Goal: Task Accomplishment & Management: Use online tool/utility

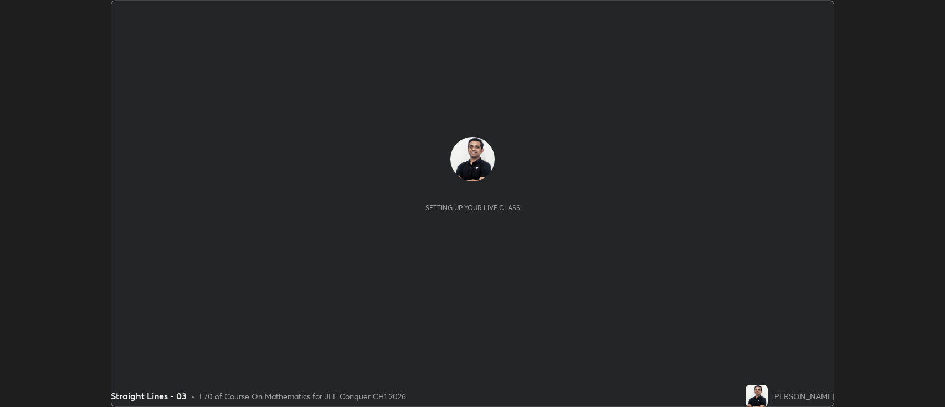
scroll to position [407, 945]
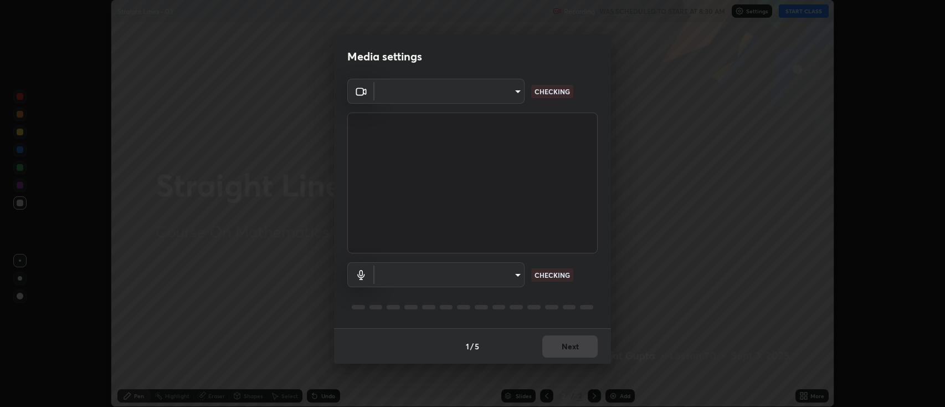
type input "2c539df44b605aa39b17bbacab34c2b800175de7e12b0f96efb5519cb0c2d180"
type input "default"
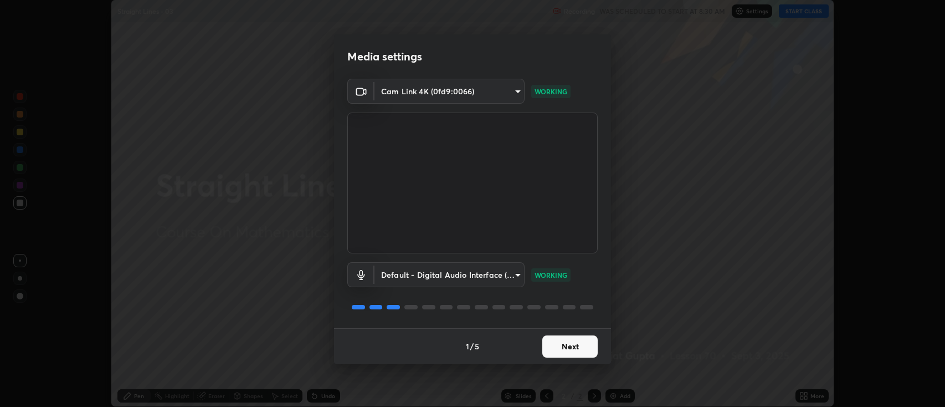
click at [574, 347] on button "Next" at bounding box center [569, 346] width 55 height 22
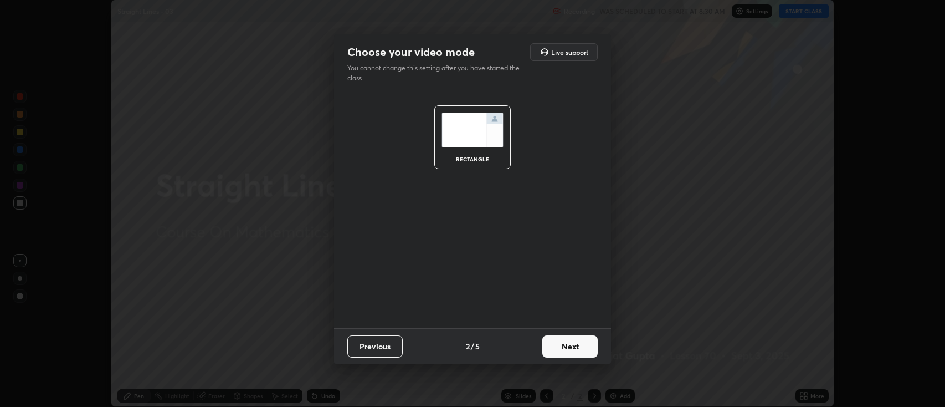
click at [573, 344] on button "Next" at bounding box center [569, 346] width 55 height 22
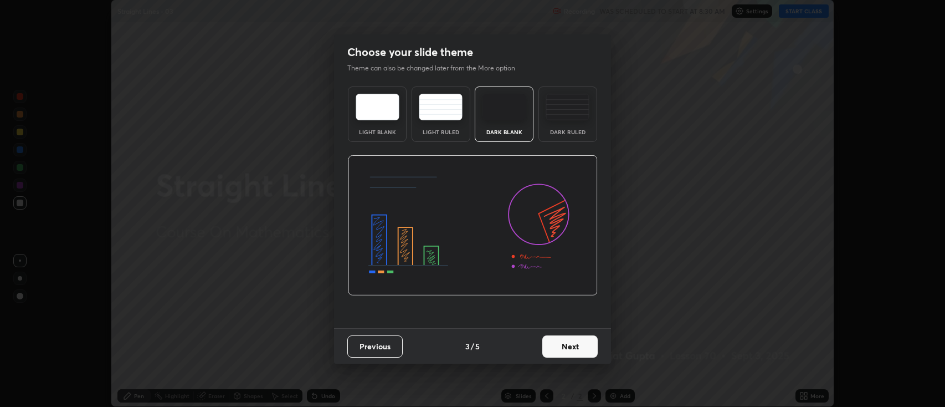
click at [574, 341] on button "Next" at bounding box center [569, 346] width 55 height 22
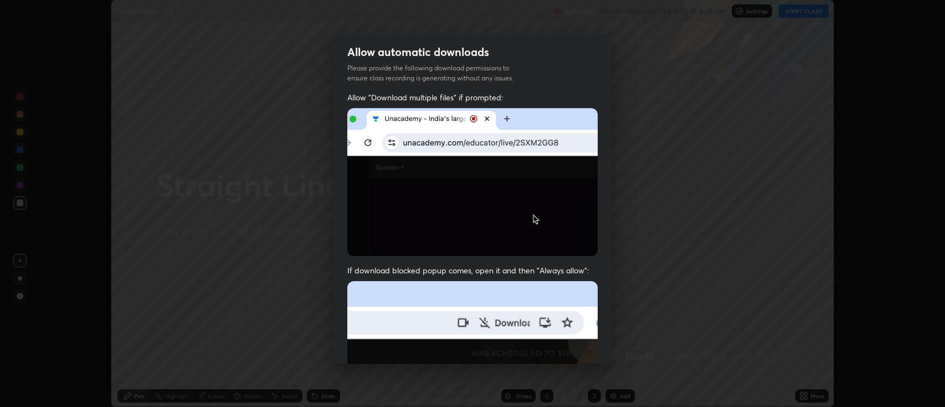
click at [572, 348] on img at bounding box center [472, 402] width 250 height 242
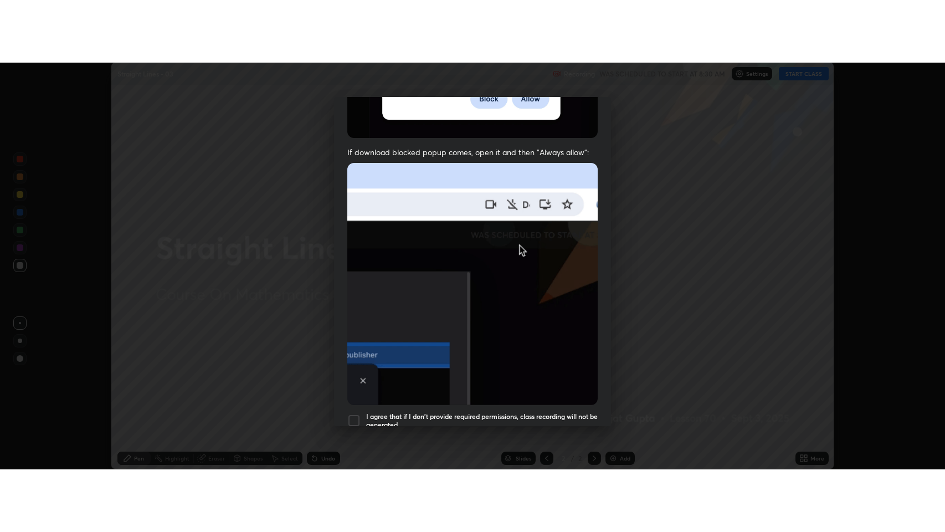
scroll to position [225, 0]
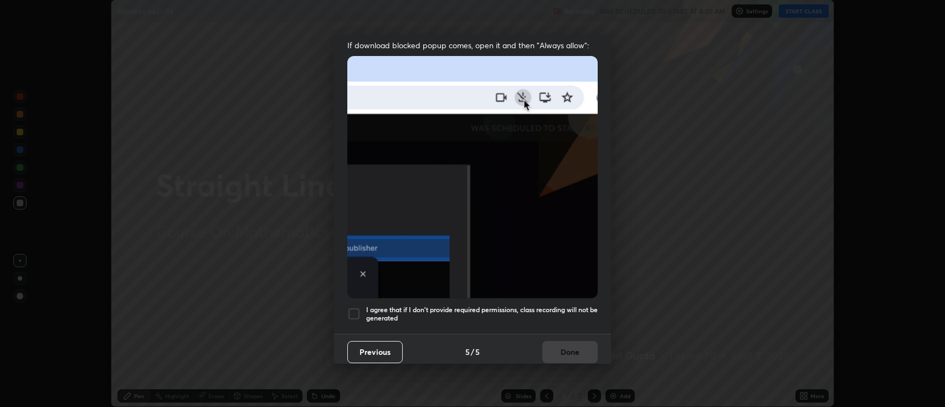
click at [410, 305] on h5 "I agree that if I don't provide required permissions, class recording will not …" at bounding box center [482, 313] width 232 height 17
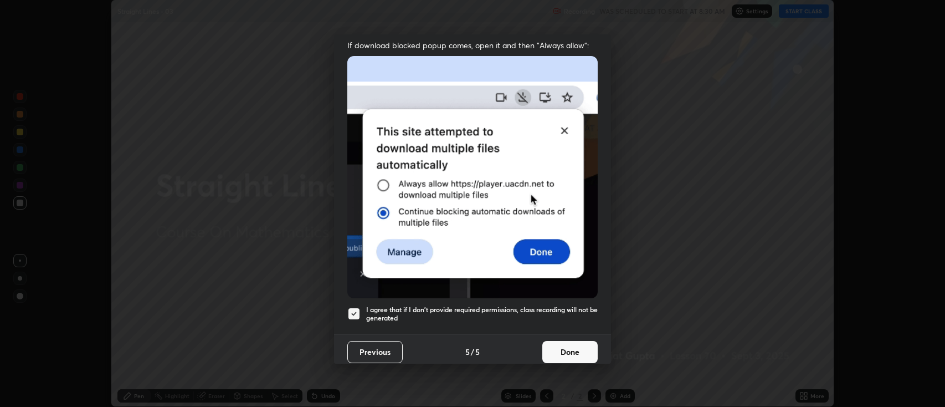
click at [567, 347] on button "Done" at bounding box center [569, 352] width 55 height 22
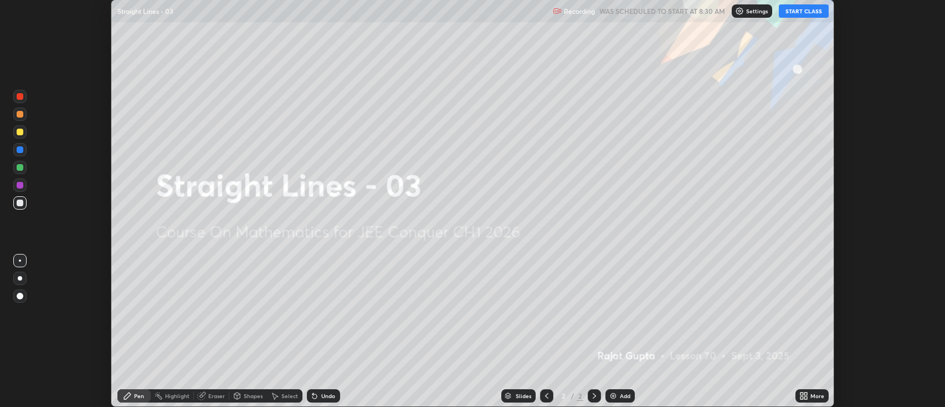
click at [800, 13] on button "START CLASS" at bounding box center [804, 10] width 50 height 13
click at [815, 395] on div "More" at bounding box center [817, 396] width 14 height 6
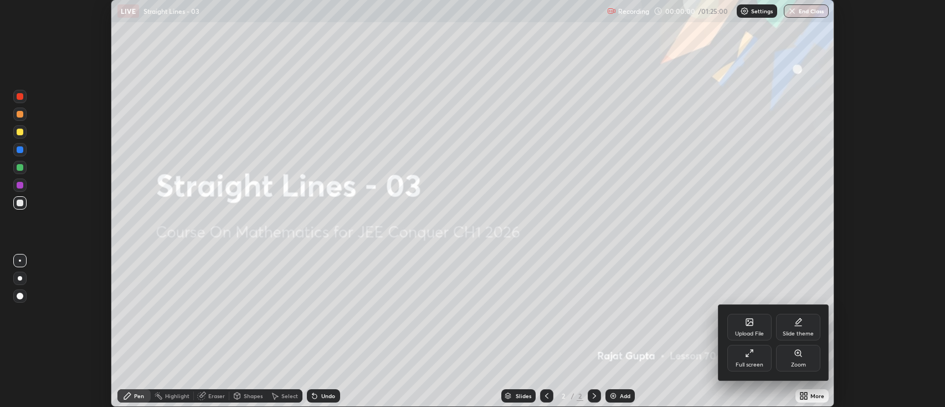
click at [750, 365] on div "Full screen" at bounding box center [750, 365] width 28 height 6
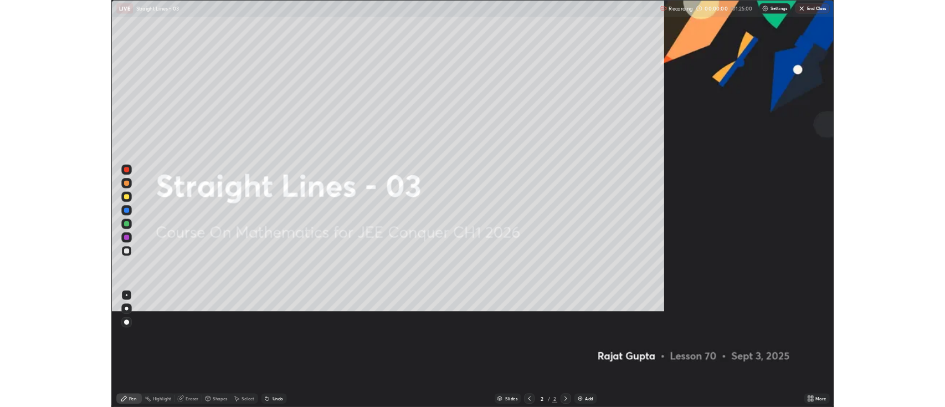
scroll to position [532, 945]
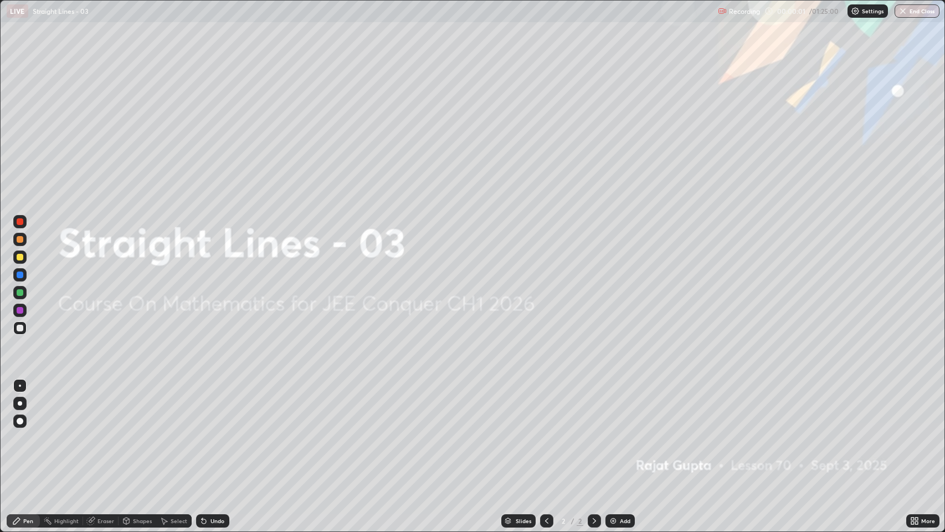
click at [623, 406] on div "Add" at bounding box center [625, 521] width 11 height 6
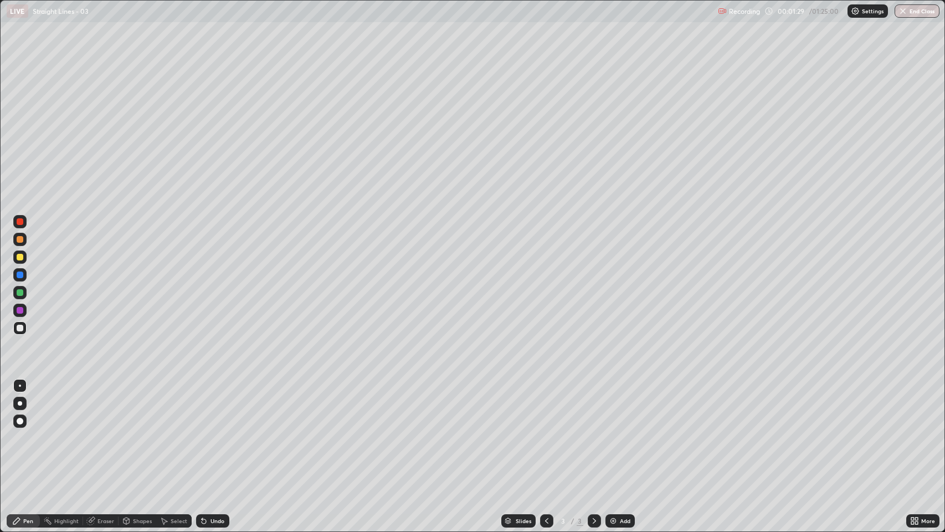
click at [145, 406] on div "Shapes" at bounding box center [142, 521] width 19 height 6
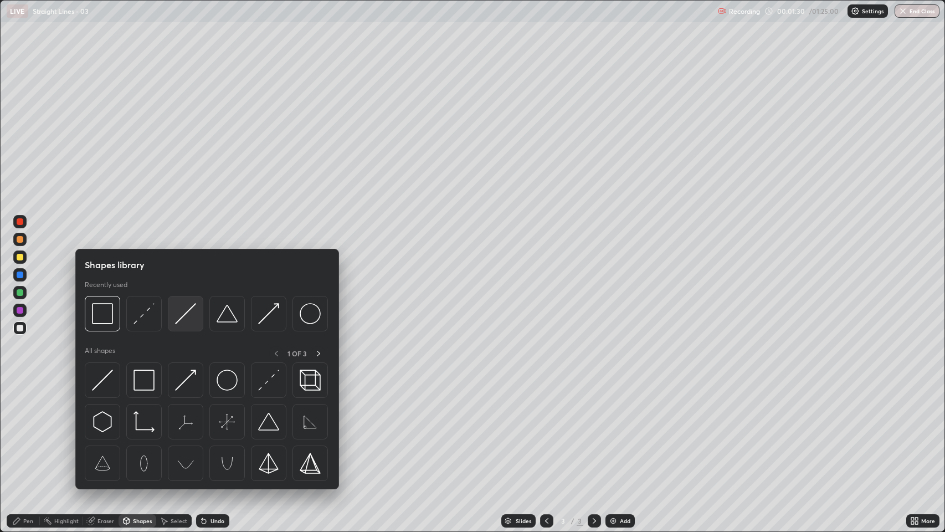
click at [195, 320] on img at bounding box center [185, 313] width 21 height 21
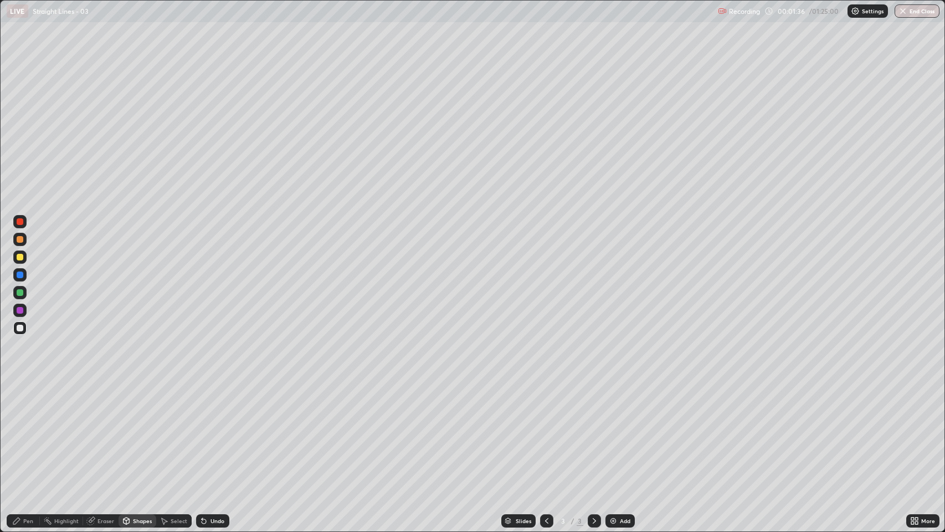
click at [144, 406] on div "Shapes" at bounding box center [142, 521] width 19 height 6
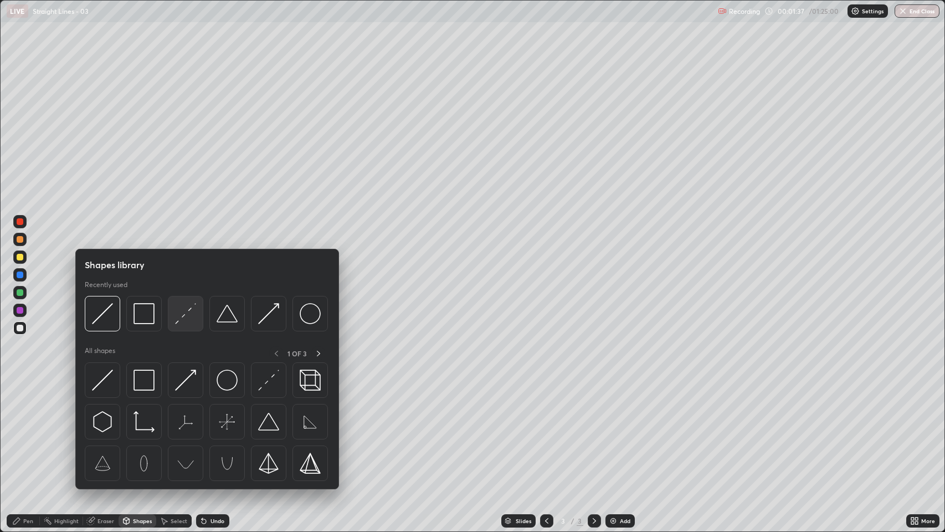
click at [195, 313] on img at bounding box center [185, 313] width 21 height 21
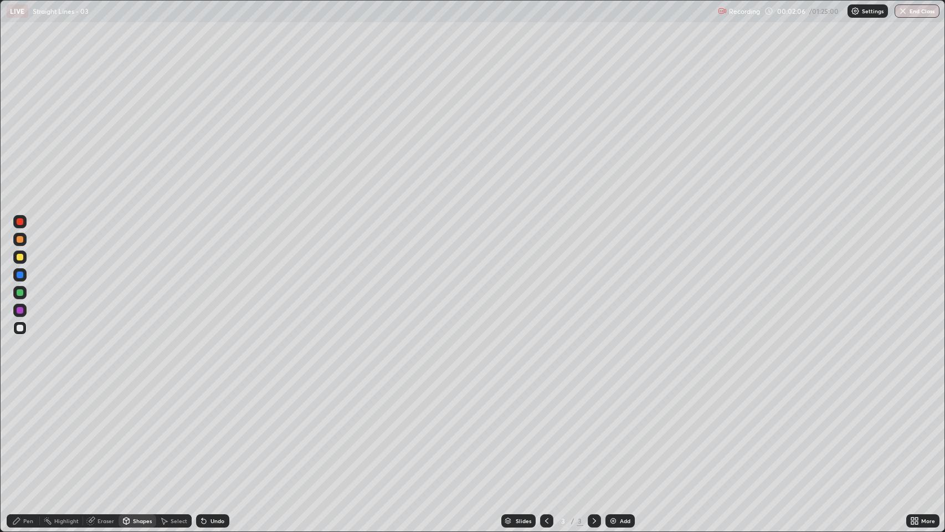
click at [17, 258] on div at bounding box center [20, 257] width 7 height 7
click at [21, 406] on div "Pen" at bounding box center [23, 520] width 33 height 13
click at [17, 330] on div at bounding box center [20, 328] width 7 height 7
click at [18, 256] on div at bounding box center [20, 257] width 7 height 7
click at [477, 406] on div "Slides 3 / 3 Add" at bounding box center [567, 521] width 677 height 22
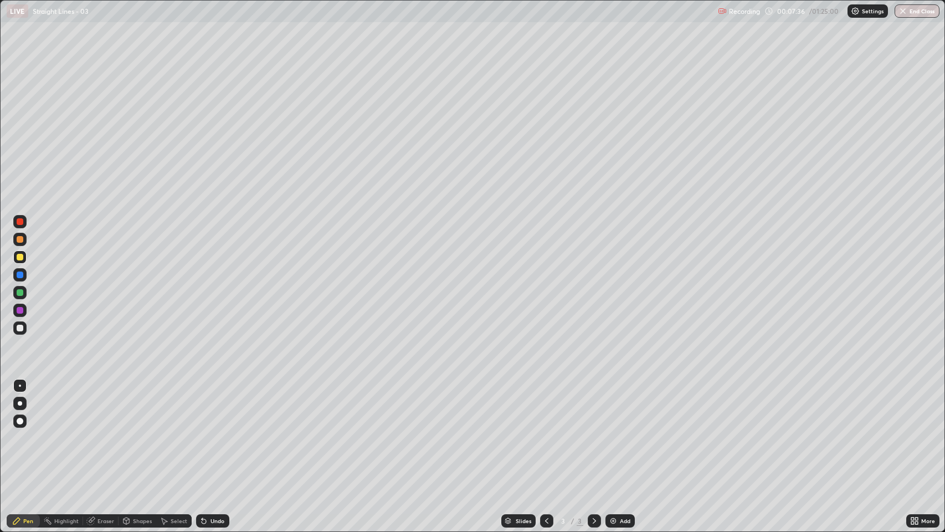
click at [17, 330] on div at bounding box center [20, 328] width 7 height 7
click at [99, 406] on div "Eraser" at bounding box center [100, 520] width 35 height 13
click at [27, 406] on div "Pen" at bounding box center [28, 521] width 10 height 6
click at [623, 406] on div "Add" at bounding box center [625, 521] width 11 height 6
click at [618, 406] on div "Add" at bounding box center [619, 520] width 29 height 13
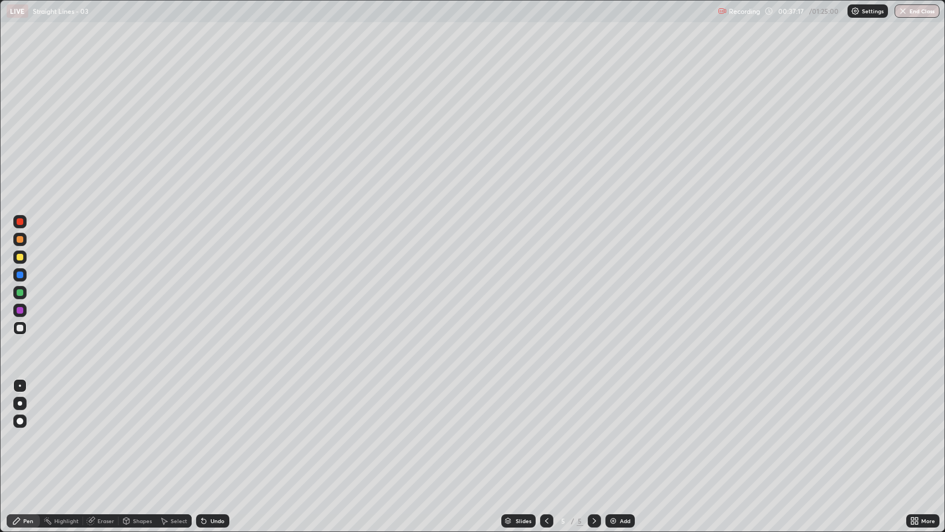
click at [217, 406] on div "Undo" at bounding box center [217, 521] width 14 height 6
click at [220, 406] on div "Undo" at bounding box center [212, 520] width 33 height 13
click at [224, 406] on div "Undo" at bounding box center [212, 520] width 33 height 13
click at [620, 406] on div "Add" at bounding box center [625, 521] width 11 height 6
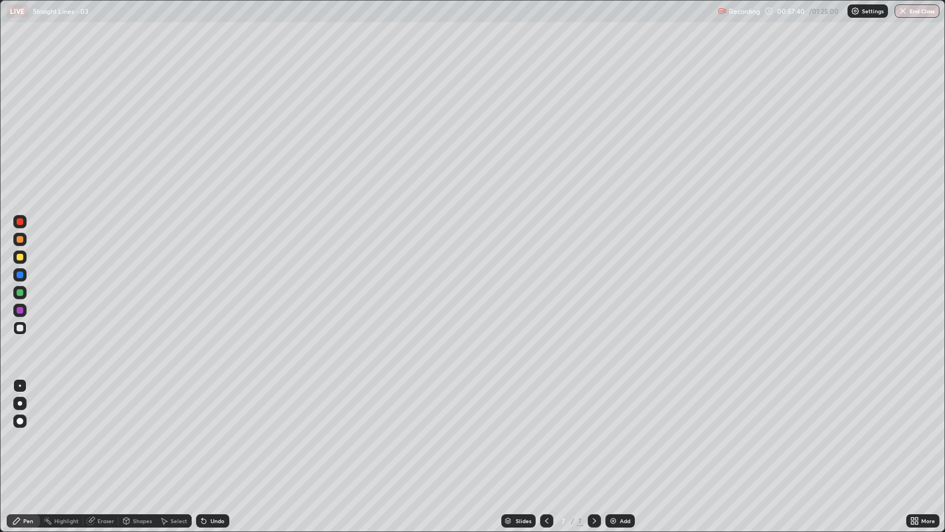
click at [545, 406] on icon at bounding box center [546, 521] width 3 height 6
click at [178, 406] on div "Select" at bounding box center [173, 520] width 35 height 13
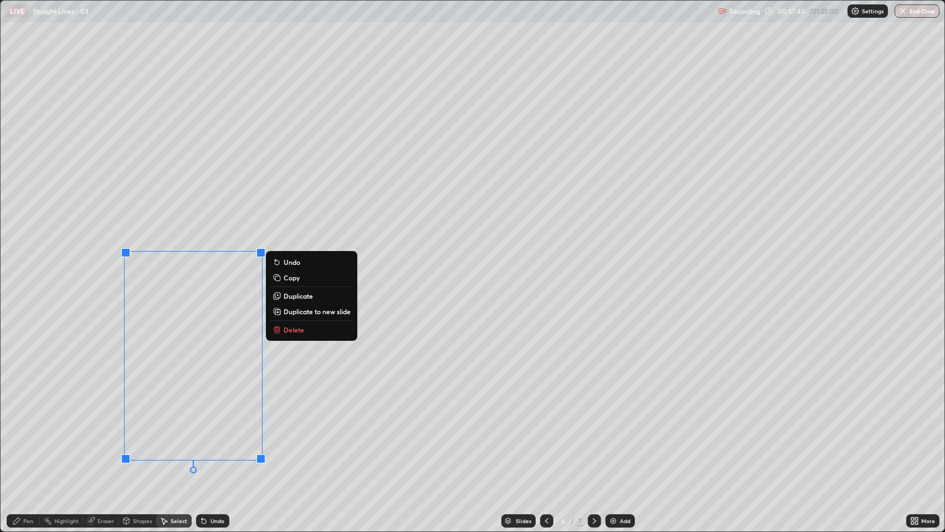
click at [317, 312] on p "Duplicate to new slide" at bounding box center [317, 311] width 67 height 9
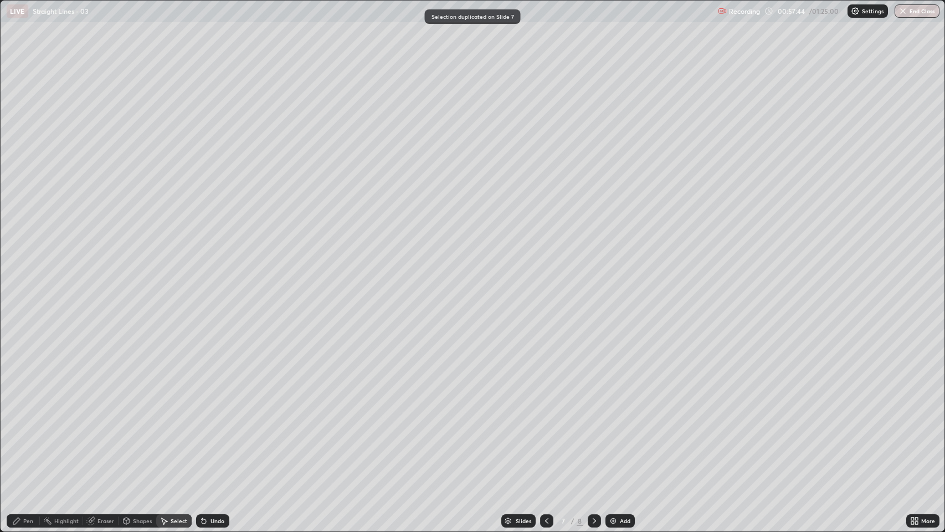
click at [17, 406] on icon at bounding box center [16, 520] width 7 height 7
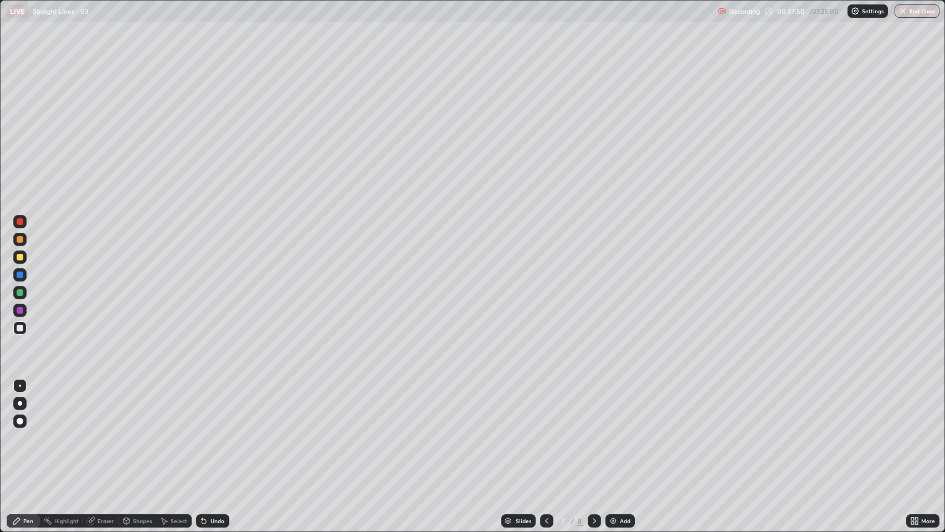
click at [215, 406] on div "Undo" at bounding box center [217, 521] width 14 height 6
click at [219, 406] on div "Undo" at bounding box center [217, 521] width 14 height 6
click at [209, 406] on div "Undo" at bounding box center [212, 520] width 33 height 13
click at [211, 406] on div "Undo" at bounding box center [217, 521] width 14 height 6
click at [425, 406] on div "Slides 7 / 8 Add" at bounding box center [567, 521] width 677 height 22
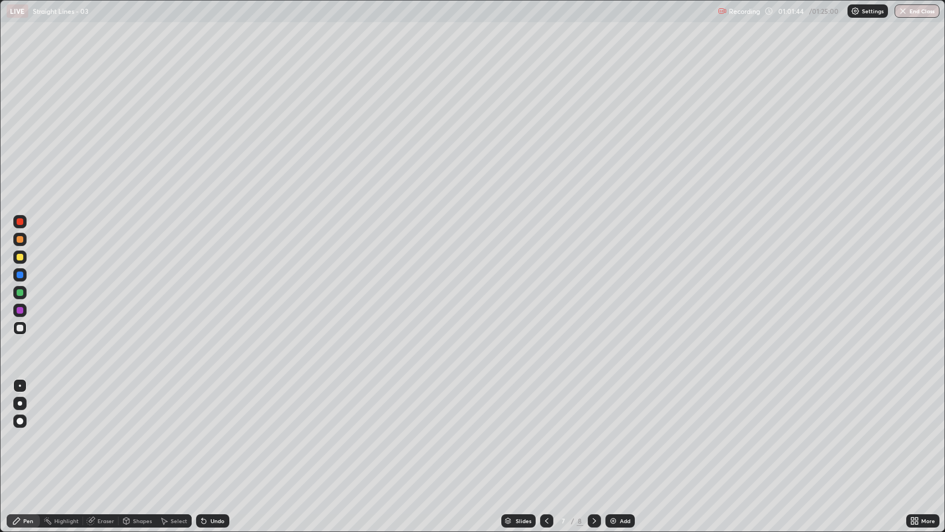
click at [591, 406] on icon at bounding box center [594, 520] width 9 height 9
click at [102, 406] on div "Eraser" at bounding box center [105, 521] width 17 height 6
click at [27, 406] on div "Pen" at bounding box center [28, 521] width 10 height 6
click at [110, 406] on div "Eraser" at bounding box center [105, 521] width 17 height 6
click at [25, 406] on div at bounding box center [19, 482] width 13 height 13
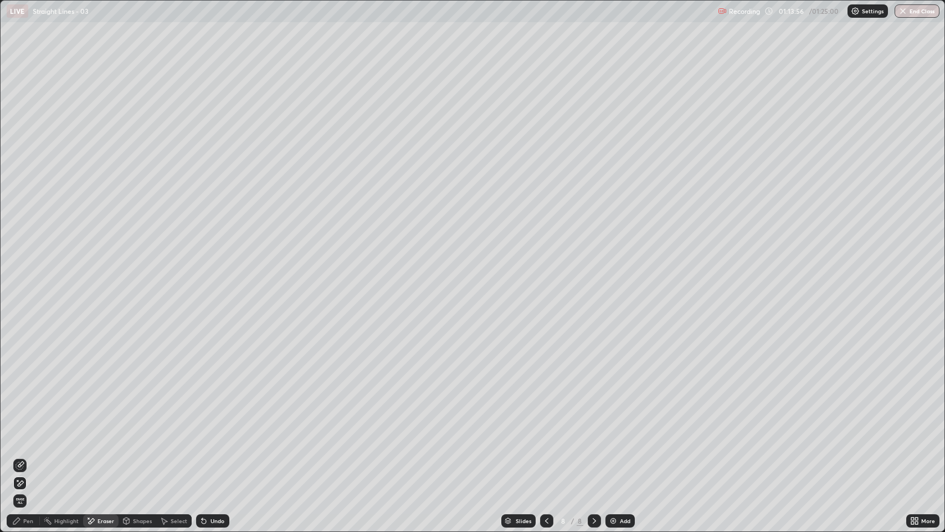
click at [23, 406] on div "Pen" at bounding box center [28, 521] width 10 height 6
click at [113, 406] on div "Eraser" at bounding box center [100, 520] width 35 height 13
click at [19, 406] on div "Pen" at bounding box center [23, 520] width 33 height 13
click at [213, 406] on div "Undo" at bounding box center [217, 521] width 14 height 6
click at [216, 406] on div "Undo" at bounding box center [217, 521] width 14 height 6
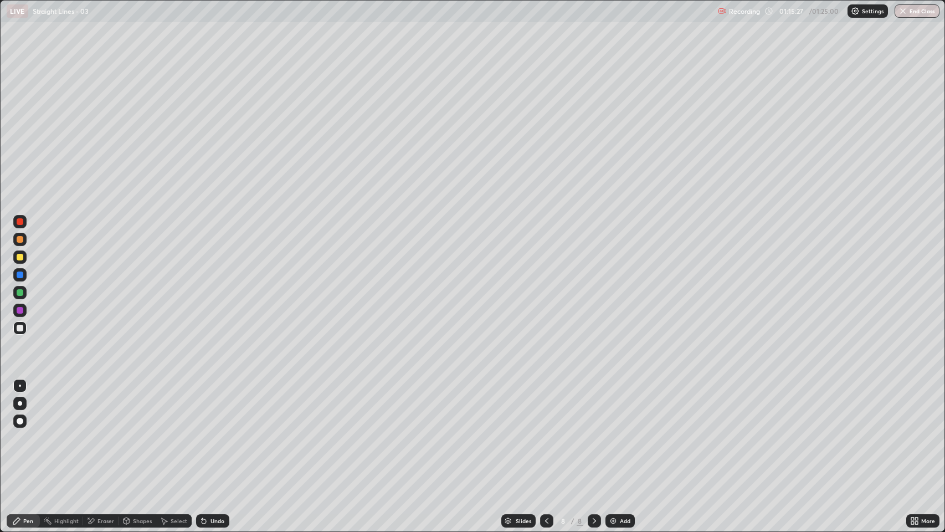
click at [212, 406] on div "Undo" at bounding box center [212, 520] width 33 height 13
click at [213, 406] on div "Undo" at bounding box center [212, 520] width 33 height 13
click at [213, 406] on div "Undo" at bounding box center [217, 521] width 14 height 6
click at [546, 406] on icon at bounding box center [546, 520] width 9 height 9
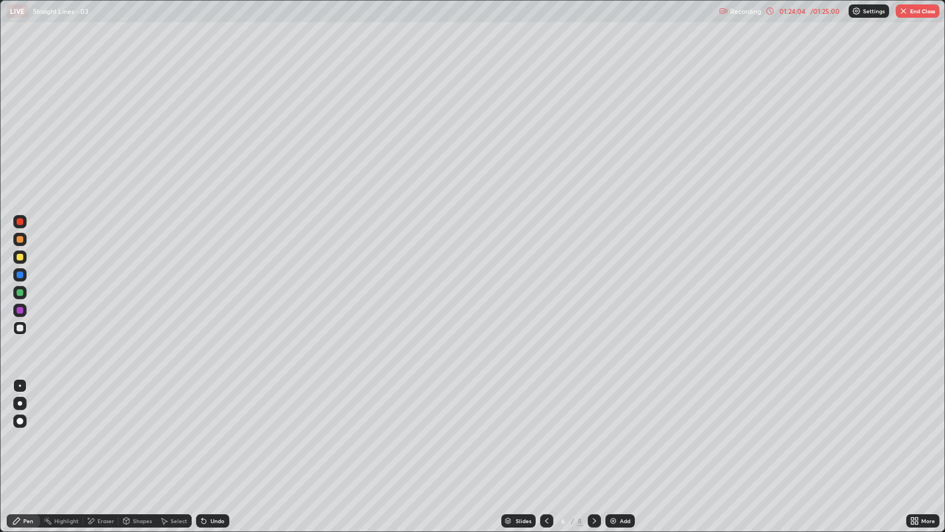
click at [546, 406] on icon at bounding box center [546, 520] width 9 height 9
click at [593, 406] on icon at bounding box center [594, 520] width 9 height 9
click at [594, 406] on icon at bounding box center [594, 520] width 9 height 9
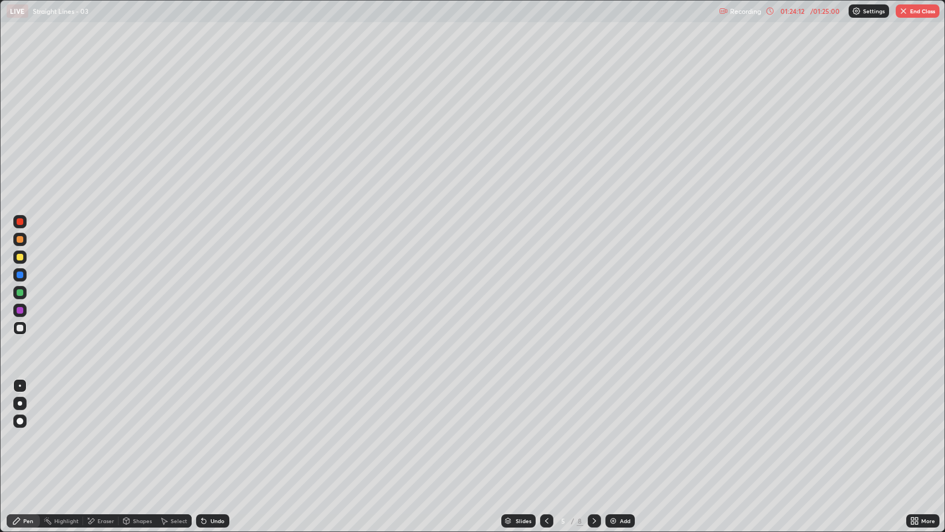
click at [594, 406] on icon at bounding box center [594, 520] width 9 height 9
click at [594, 406] on icon at bounding box center [594, 521] width 3 height 6
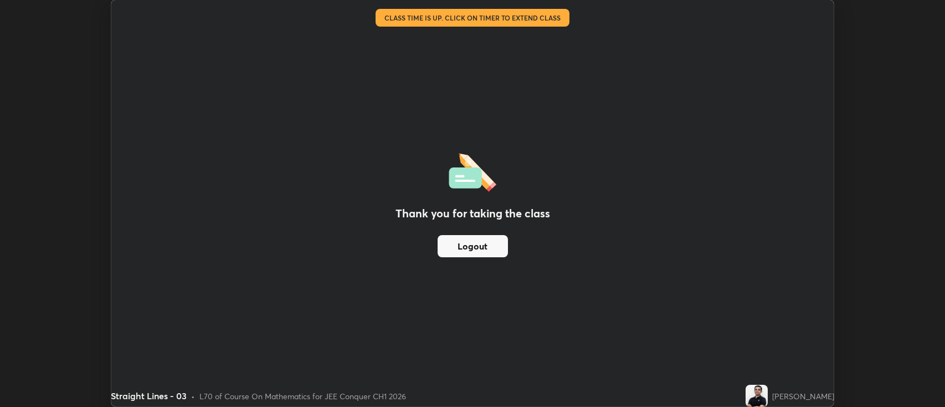
scroll to position [54977, 54439]
